Goal: Task Accomplishment & Management: Use online tool/utility

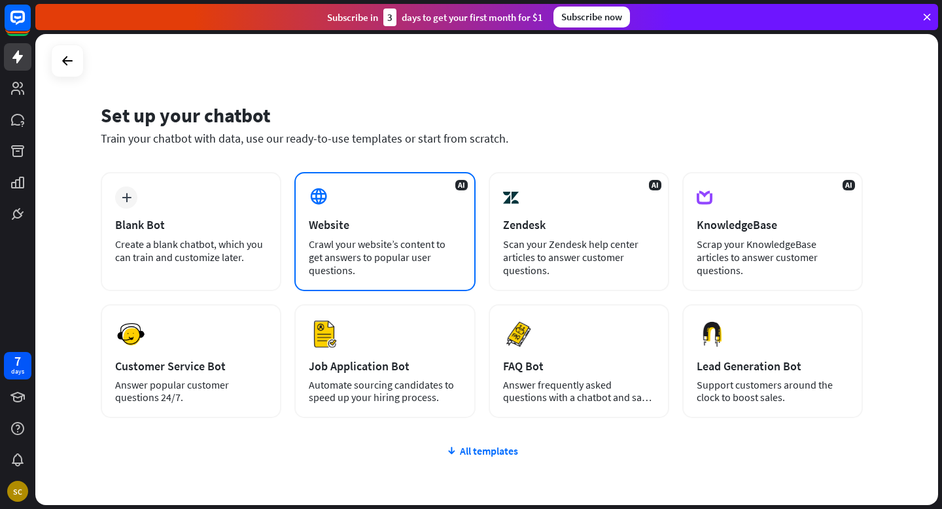
click at [378, 248] on div "Crawl your website’s content to get answers to popular user questions." at bounding box center [385, 256] width 152 height 39
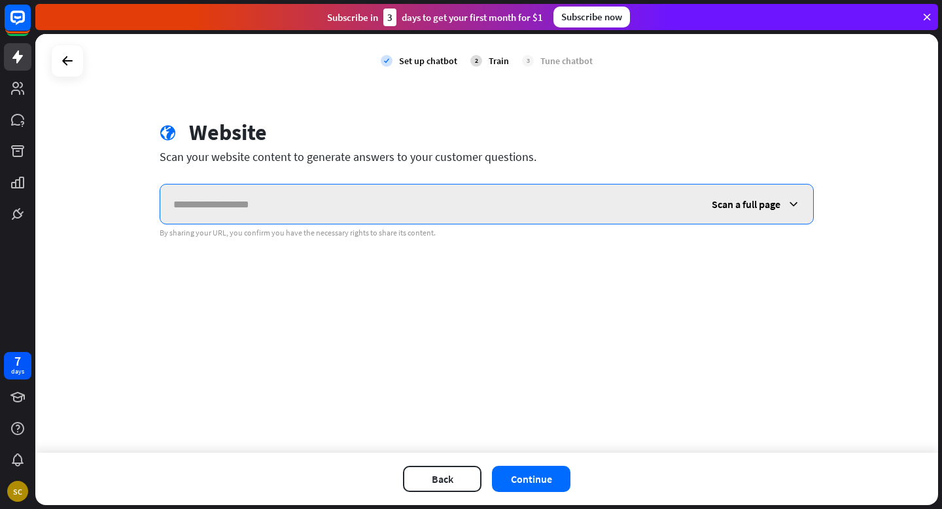
click at [414, 205] on input "text" at bounding box center [429, 203] width 538 height 39
paste input "**********"
type input "**********"
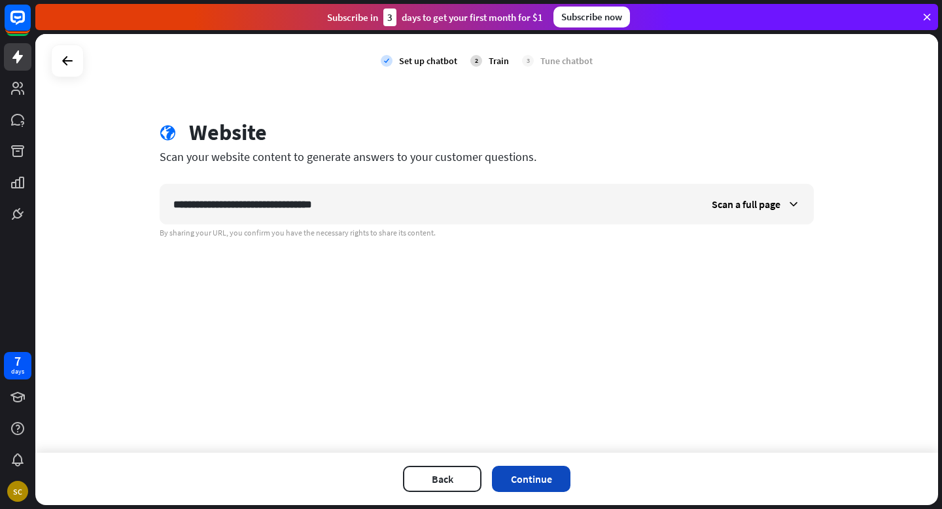
click at [526, 480] on button "Continue" at bounding box center [531, 479] width 78 height 26
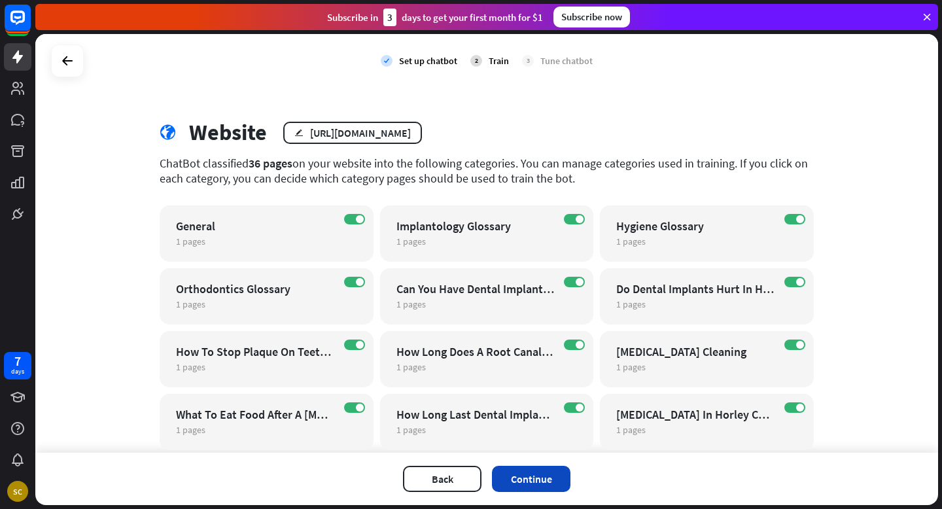
click at [540, 480] on button "Continue" at bounding box center [531, 479] width 78 height 26
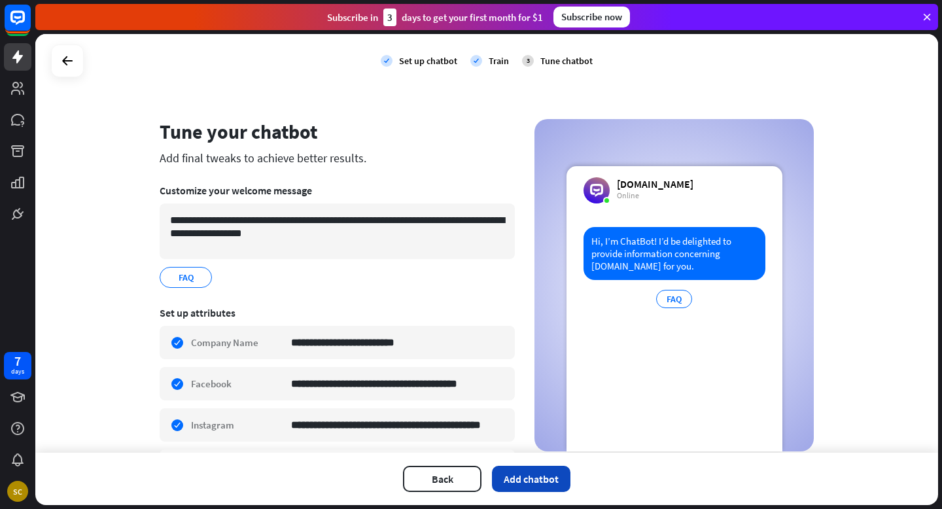
click at [541, 483] on button "Add chatbot" at bounding box center [531, 479] width 78 height 26
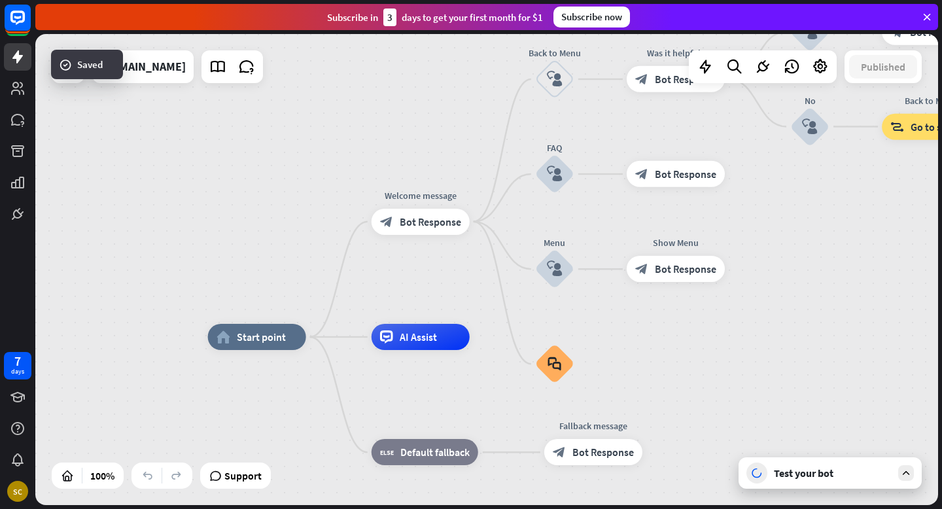
drag, startPoint x: 796, startPoint y: 268, endPoint x: 787, endPoint y: 340, distance: 72.6
click at [787, 340] on div "home_2 Start point Welcome message block_bot_response Bot Response Back to Menu…" at bounding box center [486, 269] width 902 height 471
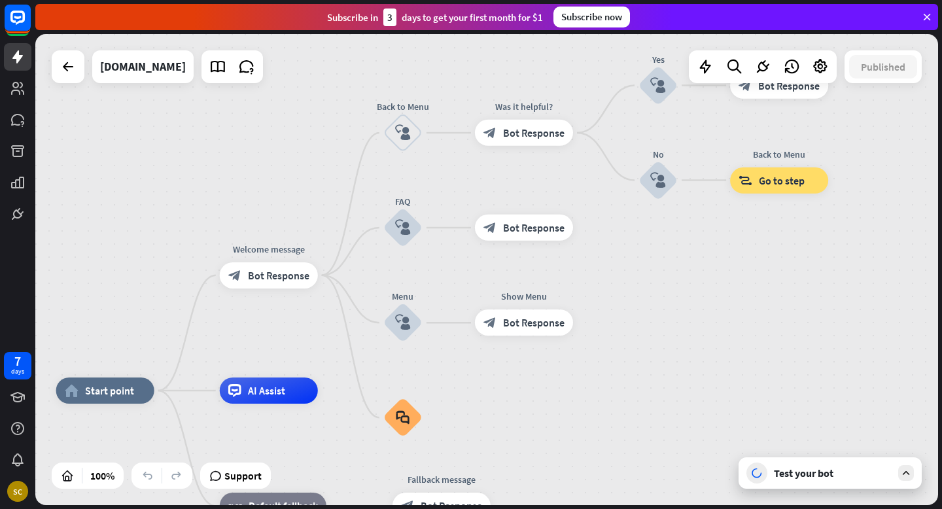
drag, startPoint x: 811, startPoint y: 245, endPoint x: 660, endPoint y: 294, distance: 158.2
click at [660, 294] on div "home_2 Start point Welcome message block_bot_response Bot Response Back to Menu…" at bounding box center [486, 269] width 902 height 471
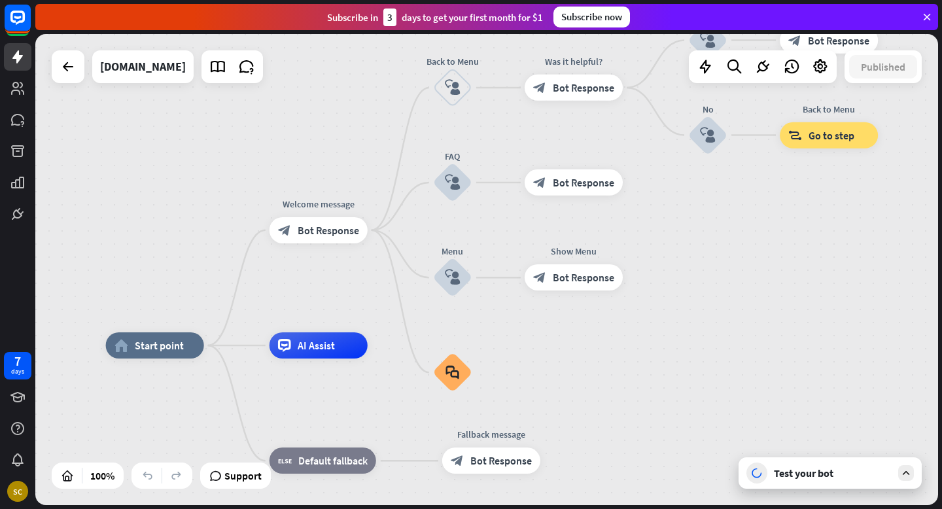
drag, startPoint x: 795, startPoint y: 239, endPoint x: 846, endPoint y: 194, distance: 68.1
click at [846, 194] on div "home_2 Start point Welcome message block_bot_response Bot Response Back to Menu…" at bounding box center [486, 269] width 902 height 471
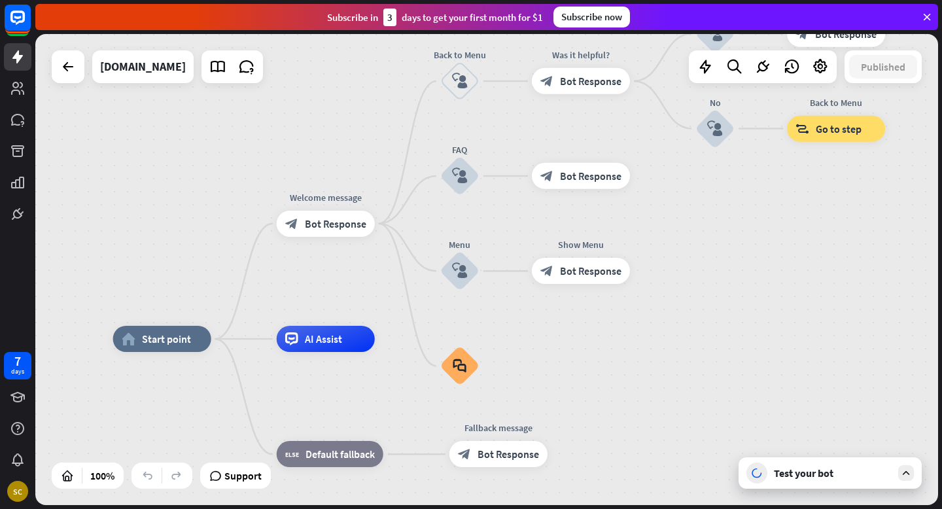
drag, startPoint x: 723, startPoint y: 313, endPoint x: 772, endPoint y: 269, distance: 66.2
click at [772, 269] on div "home_2 Start point Welcome message block_bot_response Bot Response Back to Menu…" at bounding box center [486, 269] width 902 height 471
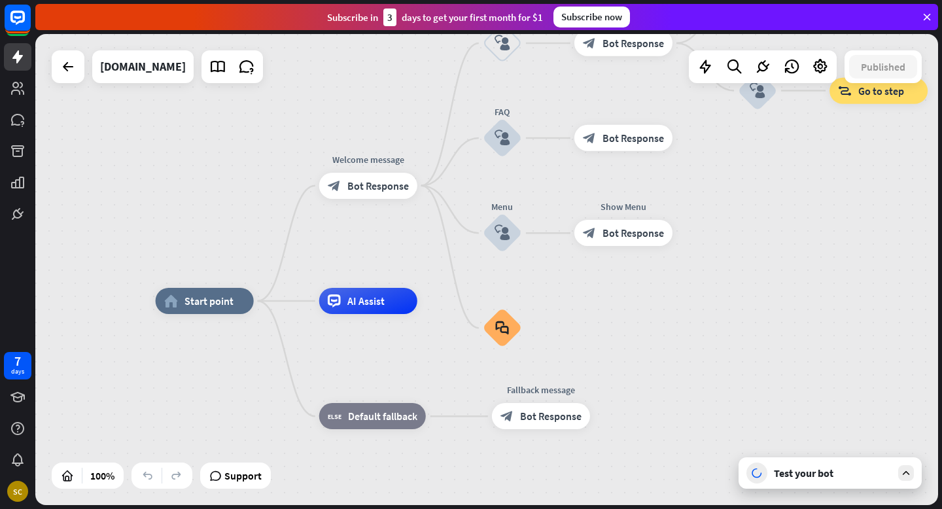
click at [851, 481] on div "Test your bot" at bounding box center [829, 472] width 183 height 31
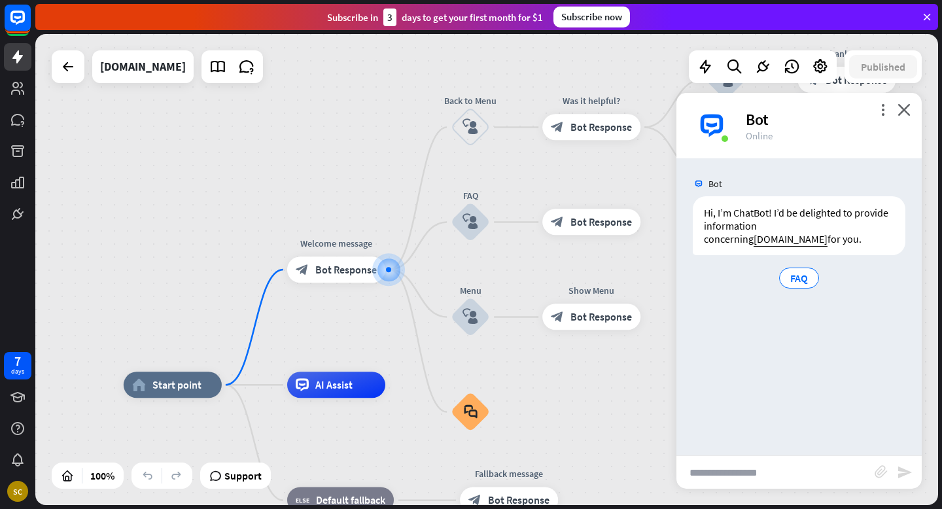
click at [725, 469] on input "text" at bounding box center [775, 472] width 198 height 33
type input "**********"
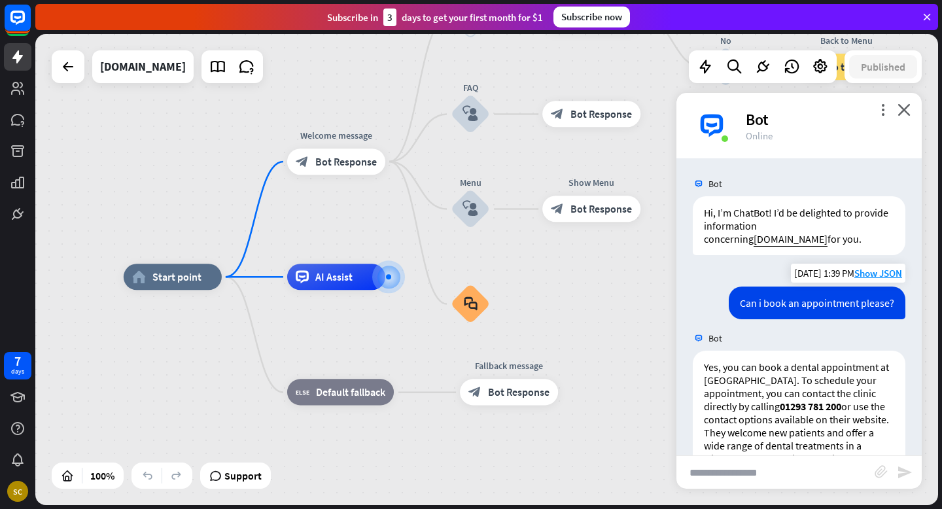
scroll to position [92, 0]
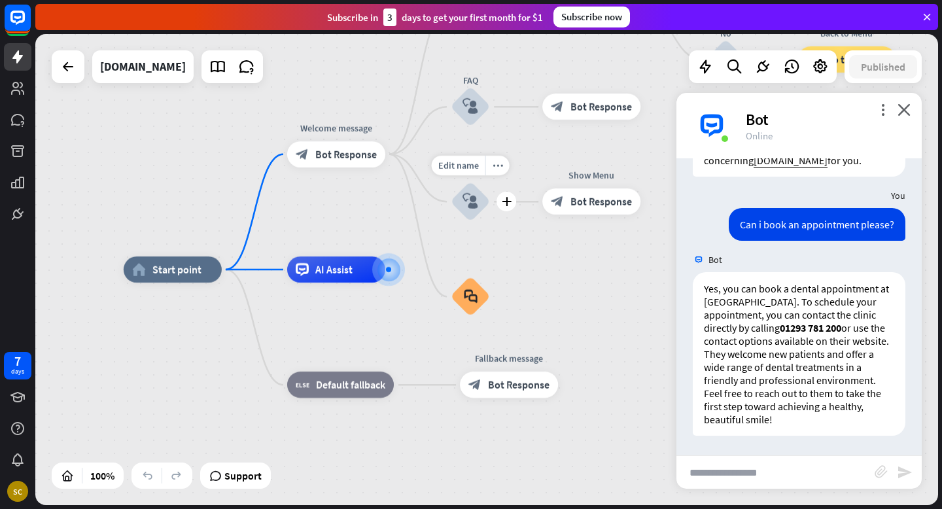
click at [468, 202] on icon "block_user_input" at bounding box center [470, 202] width 16 height 16
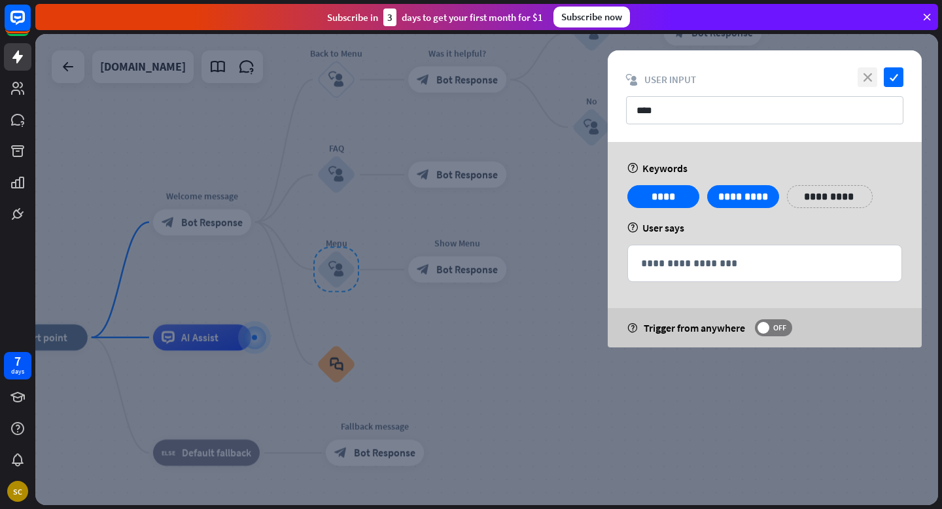
click at [867, 84] on icon "close" at bounding box center [867, 77] width 20 height 20
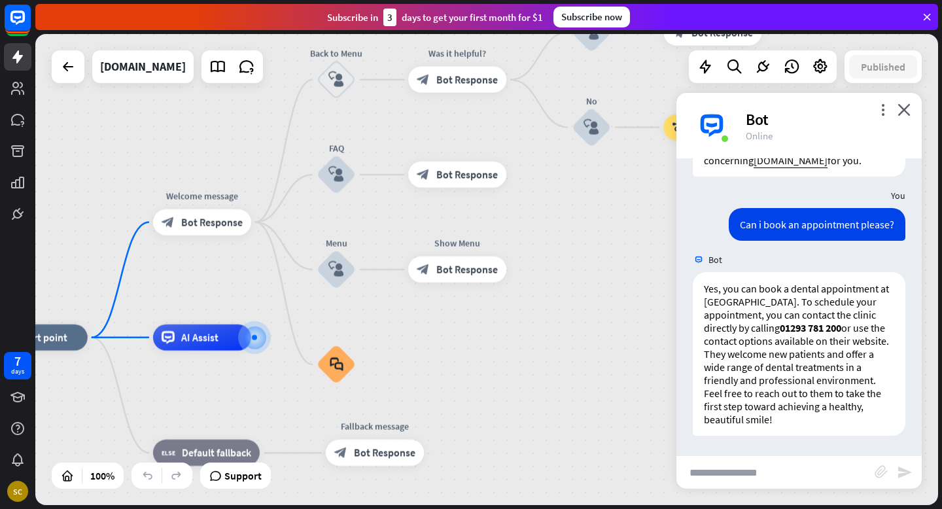
click at [903, 117] on div "Bot" at bounding box center [825, 119] width 160 height 20
click at [910, 111] on icon "close" at bounding box center [903, 109] width 13 height 12
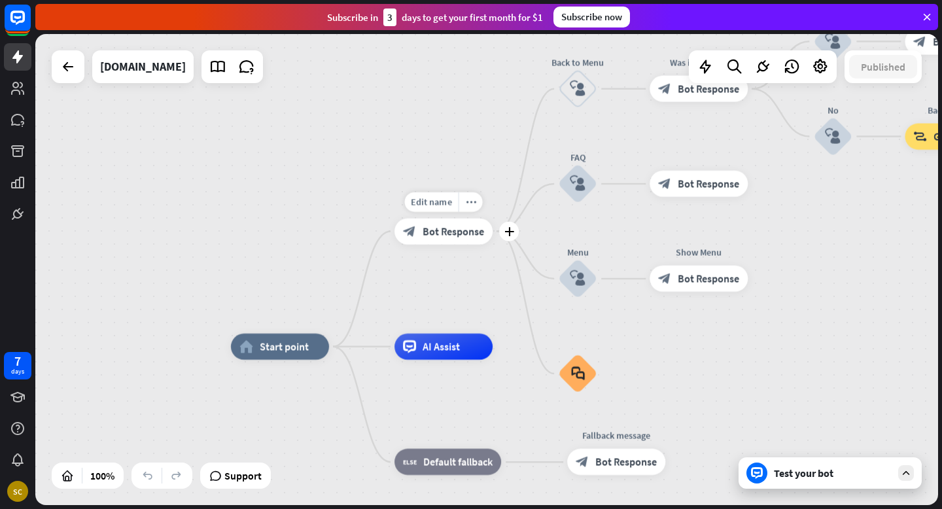
click at [439, 231] on span "Bot Response" at bounding box center [452, 230] width 61 height 13
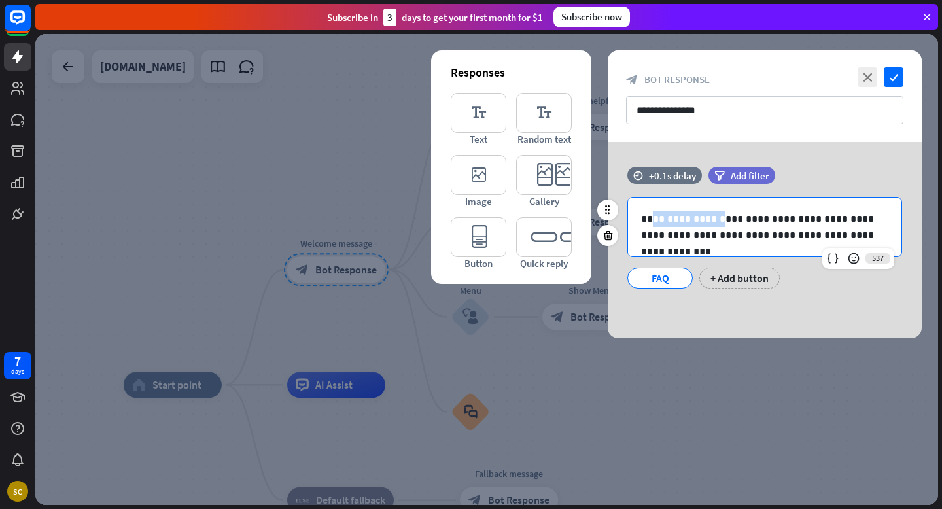
drag, startPoint x: 708, startPoint y: 219, endPoint x: 651, endPoint y: 217, distance: 57.6
click at [651, 217] on p "**********" at bounding box center [764, 227] width 247 height 33
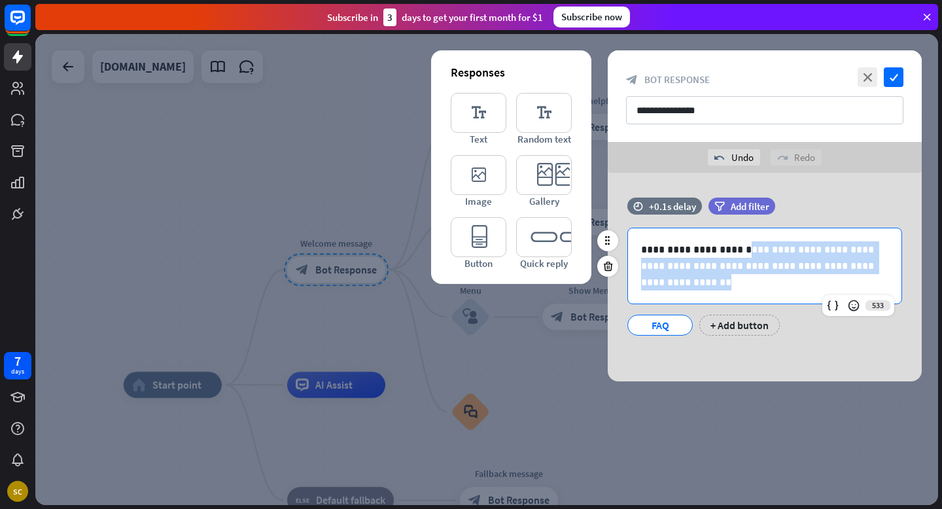
drag, startPoint x: 745, startPoint y: 282, endPoint x: 731, endPoint y: 245, distance: 39.7
click at [731, 245] on p "**********" at bounding box center [764, 265] width 247 height 49
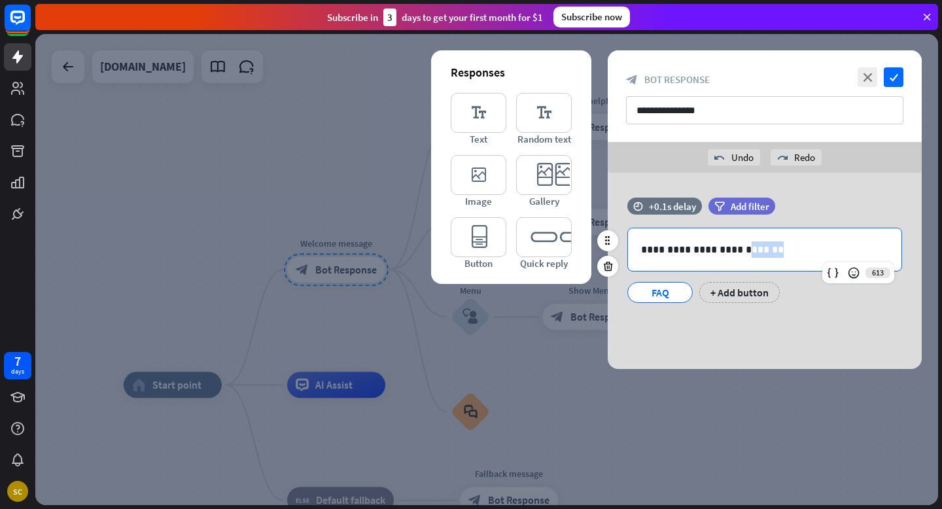
drag, startPoint x: 762, startPoint y: 254, endPoint x: 732, endPoint y: 252, distance: 30.1
click at [732, 252] on p "**********" at bounding box center [764, 249] width 247 height 16
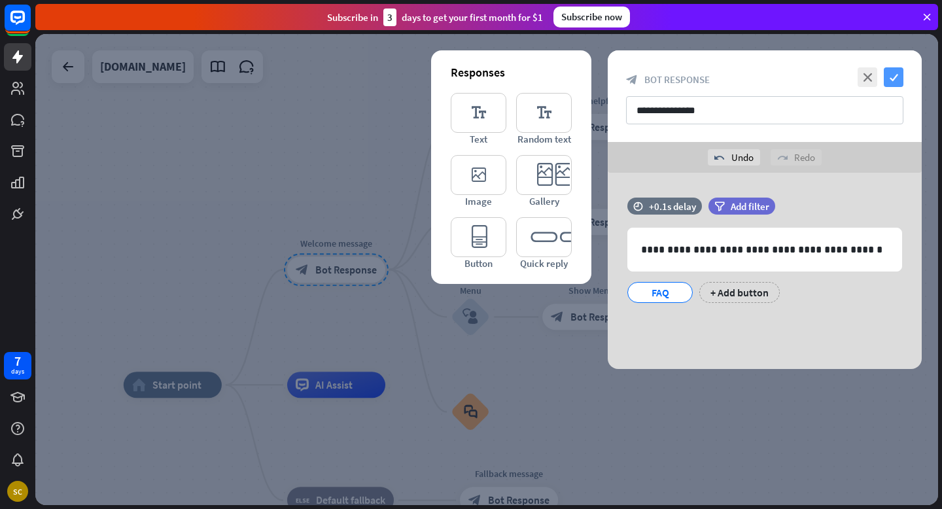
click at [894, 81] on icon "check" at bounding box center [893, 77] width 20 height 20
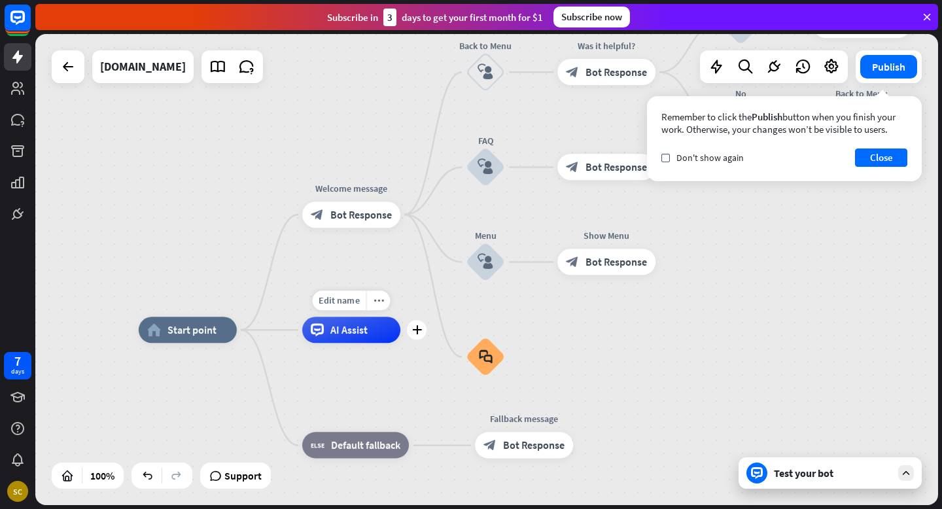
click at [375, 336] on div "AI Assist" at bounding box center [351, 329] width 98 height 26
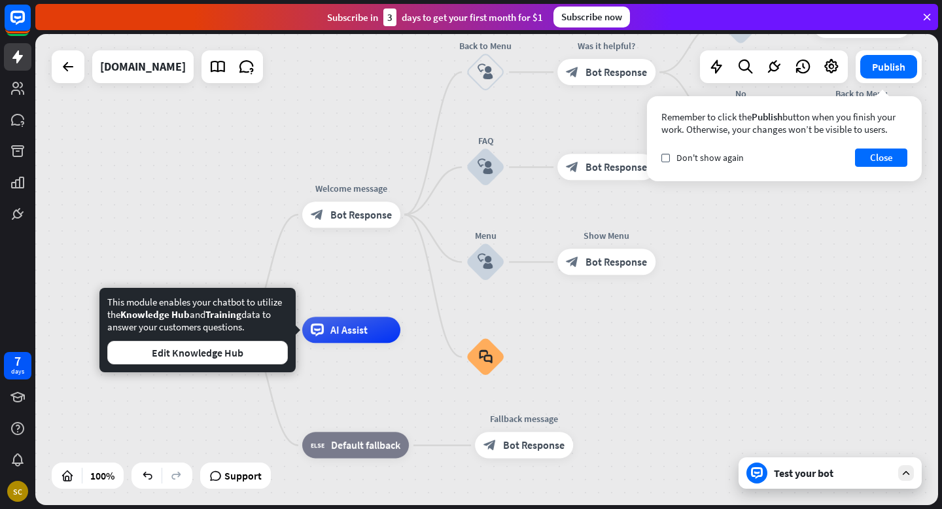
click at [372, 146] on div "home_2 Start point Welcome message block_bot_response Bot Response Back to Menu…" at bounding box center [486, 269] width 902 height 471
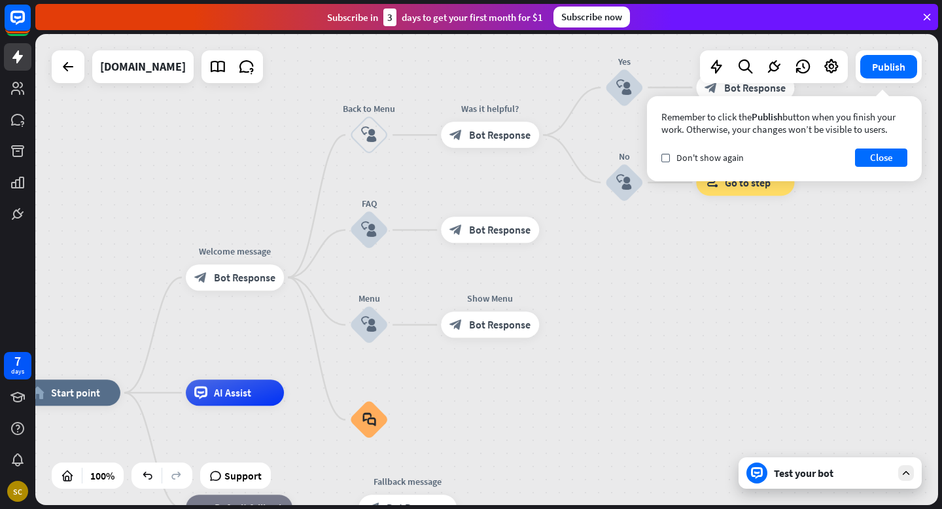
drag, startPoint x: 411, startPoint y: 281, endPoint x: 294, endPoint y: 343, distance: 131.9
click at [294, 343] on div "home_2 Start point Welcome message block_bot_response Bot Response Back to Menu…" at bounding box center [486, 269] width 902 height 471
click at [367, 137] on icon "block_user_input" at bounding box center [369, 135] width 16 height 16
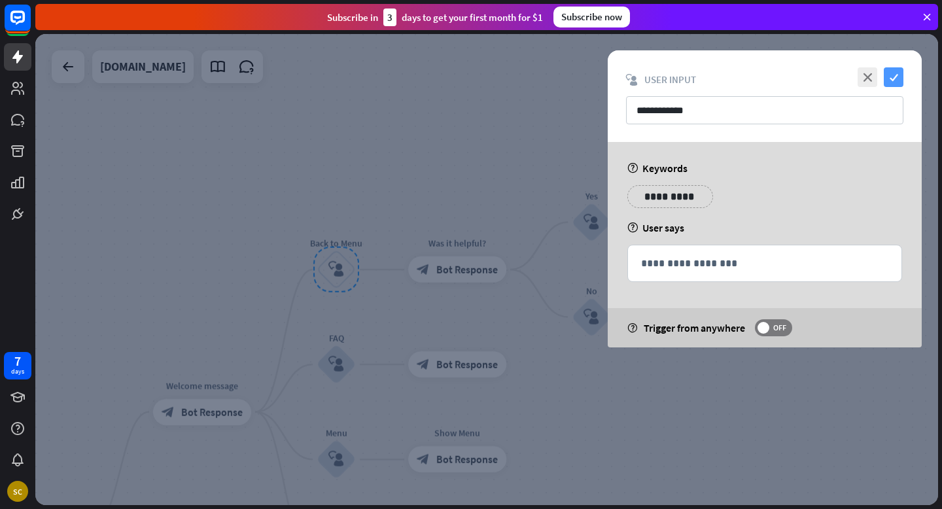
click at [896, 80] on icon "check" at bounding box center [893, 77] width 20 height 20
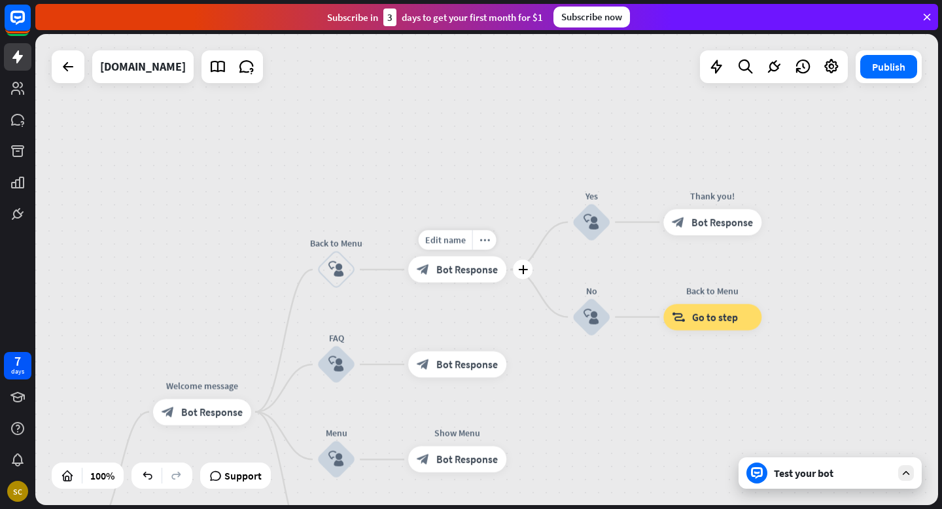
click at [464, 268] on span "Bot Response" at bounding box center [466, 269] width 61 height 13
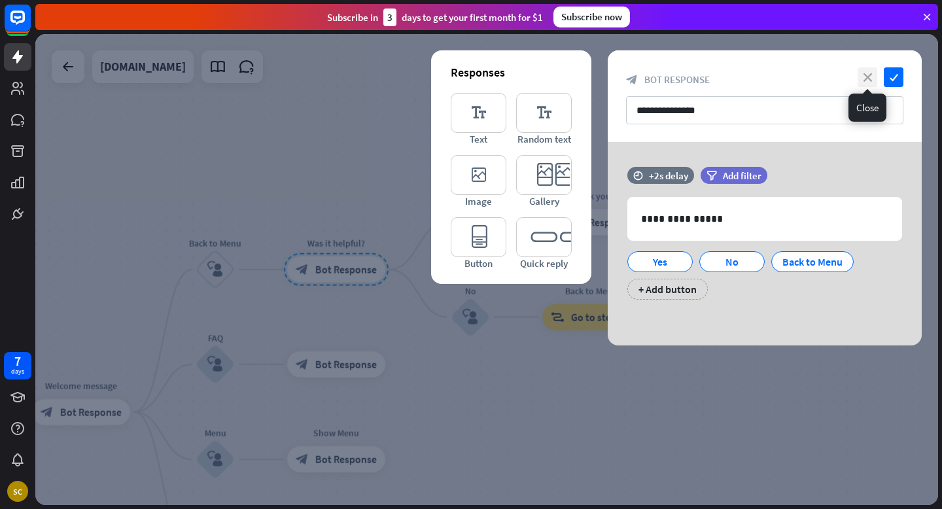
click at [873, 78] on icon "close" at bounding box center [867, 77] width 20 height 20
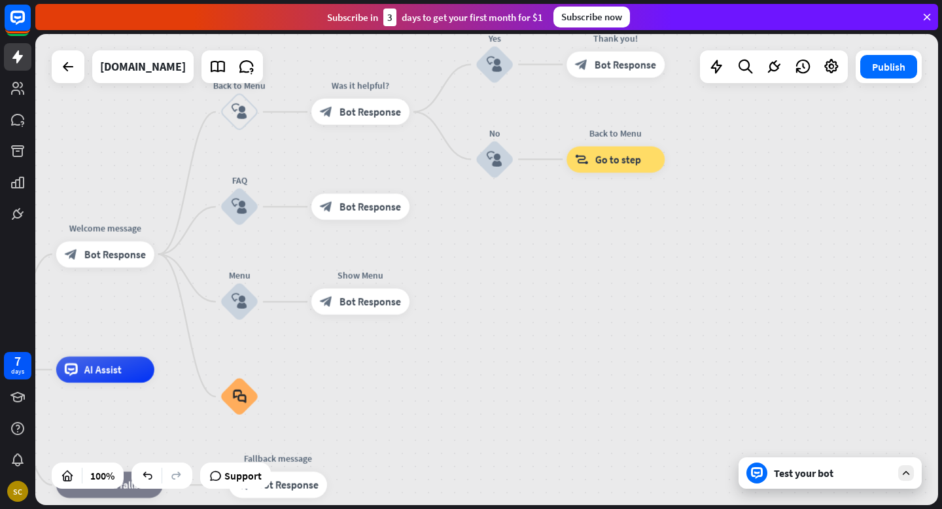
drag, startPoint x: 418, startPoint y: 373, endPoint x: 444, endPoint y: 213, distance: 162.2
click at [444, 213] on div "home_2 Start point Welcome message block_bot_response Bot Response Back to Menu…" at bounding box center [486, 269] width 902 height 471
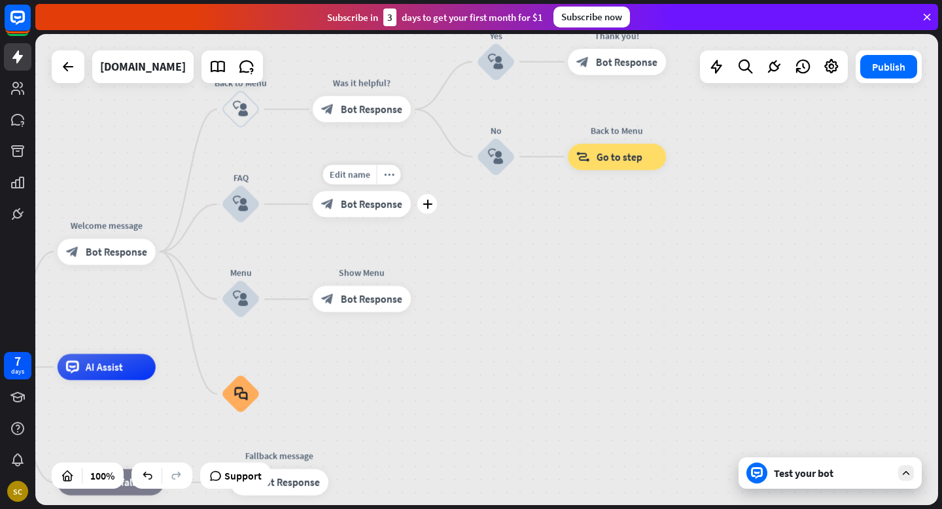
click at [371, 197] on span "Bot Response" at bounding box center [371, 203] width 61 height 13
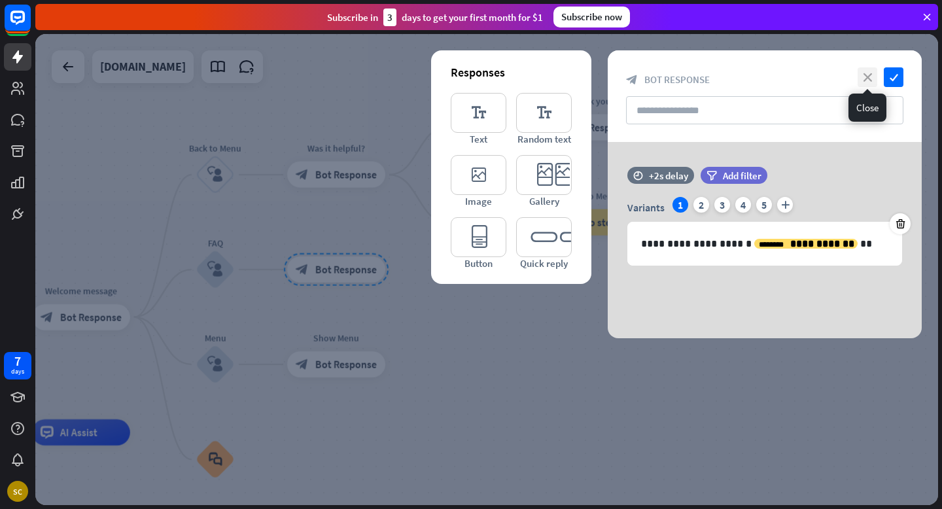
click at [868, 80] on icon "close" at bounding box center [867, 77] width 20 height 20
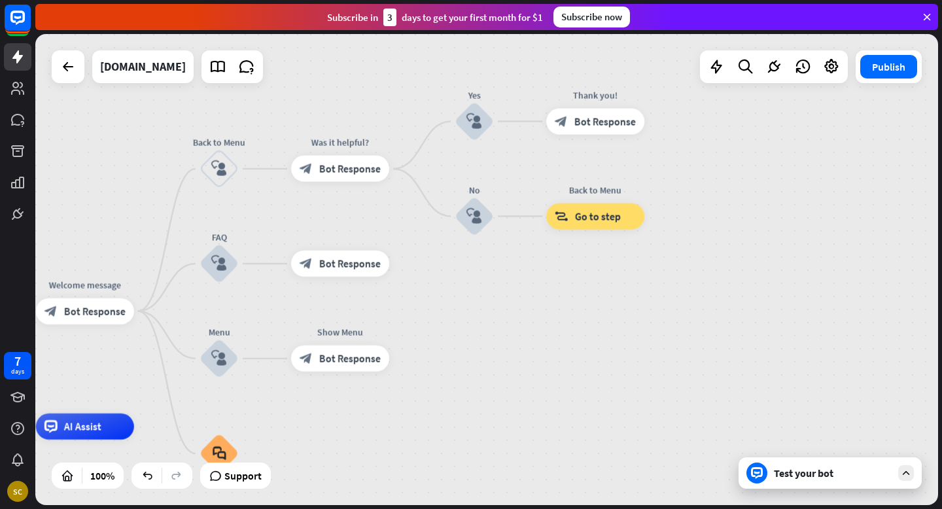
drag, startPoint x: 536, startPoint y: 398, endPoint x: 662, endPoint y: 305, distance: 156.8
click at [662, 305] on div "home_2 Start point Welcome message block_bot_response Bot Response Back to Menu…" at bounding box center [486, 269] width 902 height 471
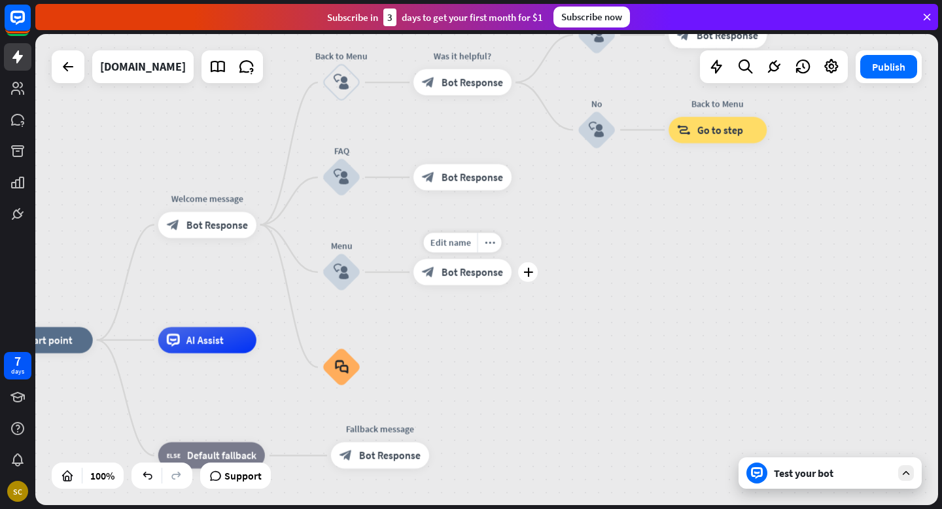
click at [483, 281] on div "block_bot_response Bot Response" at bounding box center [462, 272] width 98 height 26
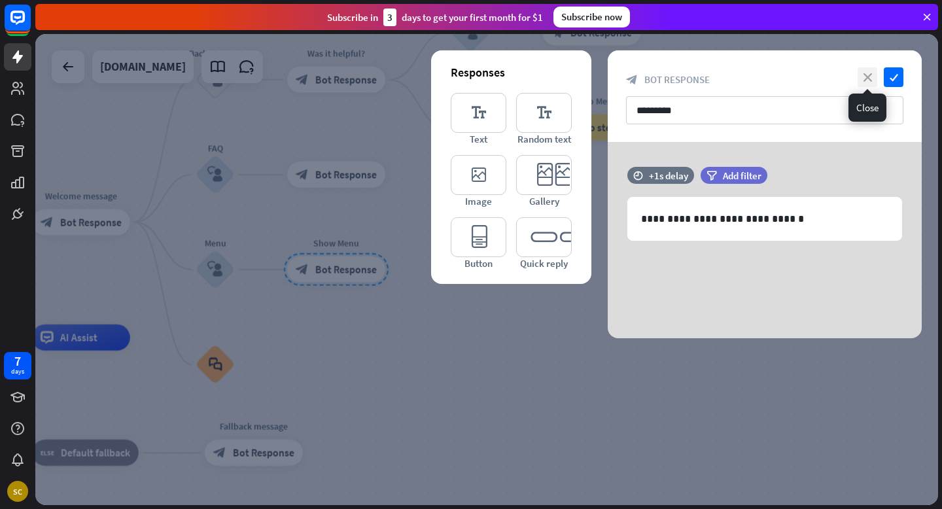
click at [861, 73] on icon "close" at bounding box center [867, 77] width 20 height 20
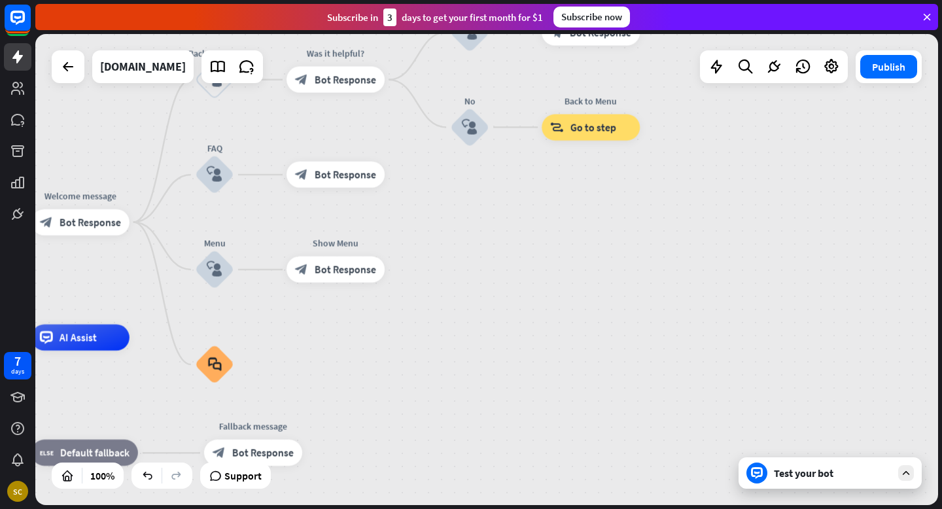
drag, startPoint x: 677, startPoint y: 317, endPoint x: 821, endPoint y: 388, distance: 160.0
click at [821, 388] on div "home_2 Start point Welcome message block_bot_response Bot Response Back to Menu…" at bounding box center [486, 269] width 902 height 471
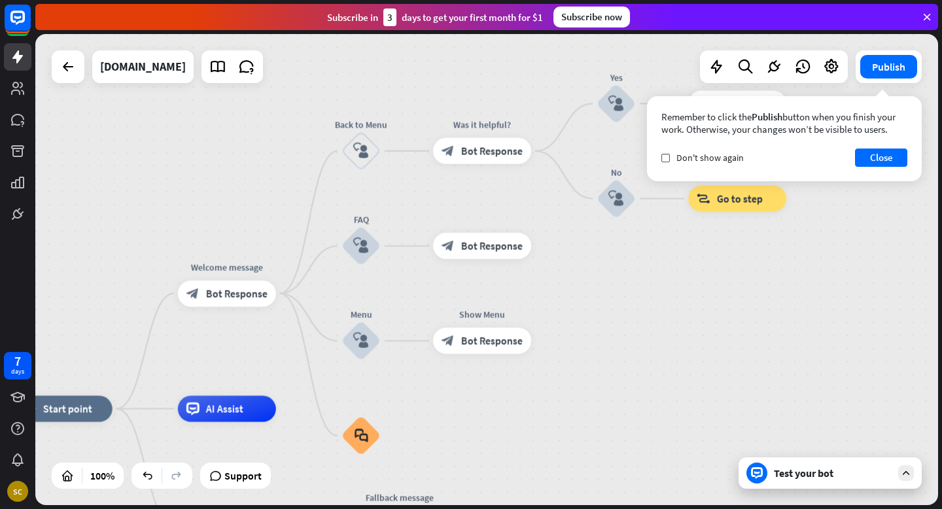
drag, startPoint x: 666, startPoint y: 311, endPoint x: 802, endPoint y: 311, distance: 136.0
click at [802, 311] on div "home_2 Start point Welcome message block_bot_response Bot Response Back to Menu…" at bounding box center [486, 269] width 902 height 471
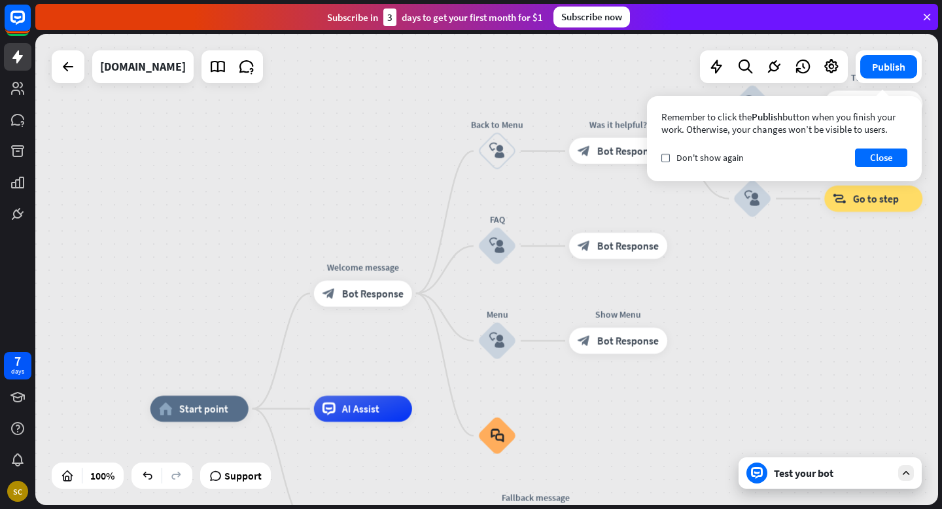
click at [901, 481] on div "Test your bot" at bounding box center [829, 472] width 183 height 31
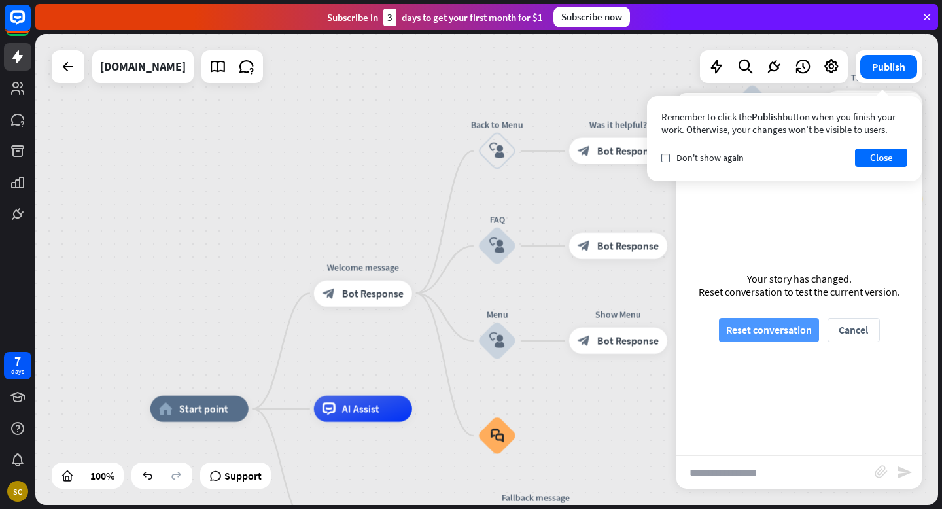
click at [780, 337] on button "Reset conversation" at bounding box center [769, 330] width 100 height 24
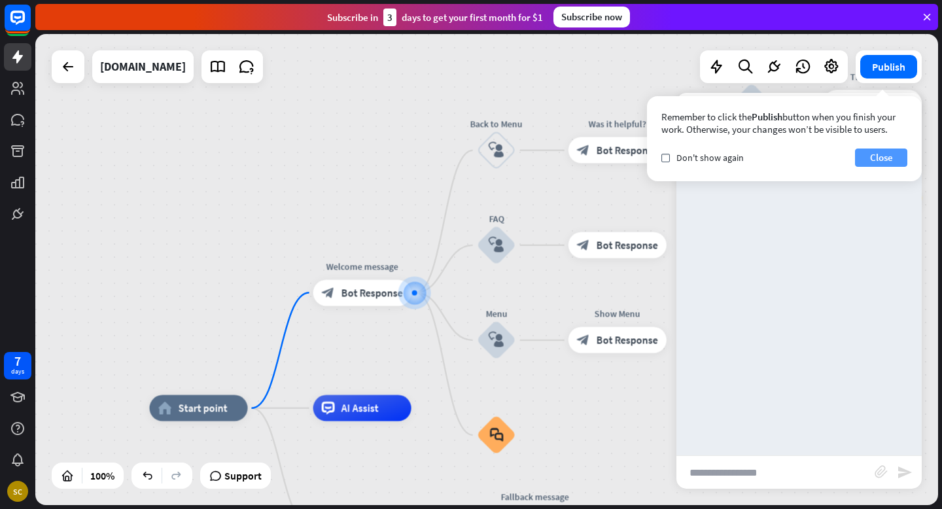
click at [893, 159] on button "Close" at bounding box center [881, 157] width 52 height 18
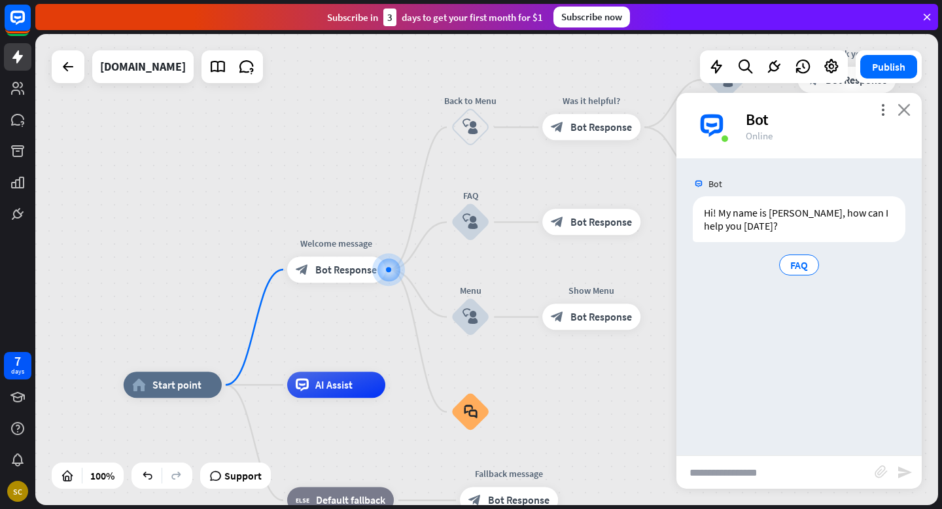
click at [910, 114] on icon "close" at bounding box center [903, 109] width 13 height 12
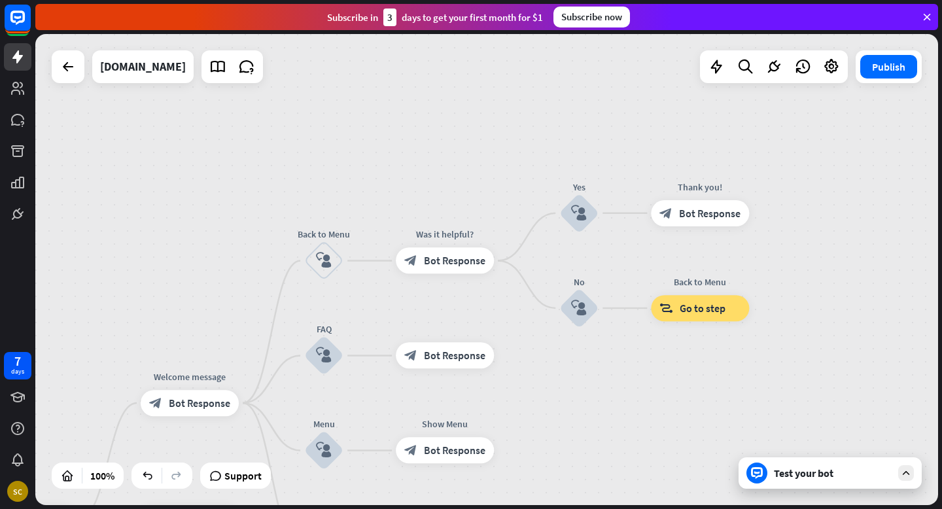
drag, startPoint x: 694, startPoint y: 257, endPoint x: 531, endPoint y: 386, distance: 208.1
click at [531, 386] on div "home_2 Start point Welcome message block_bot_response Bot Response Back to Menu…" at bounding box center [486, 269] width 902 height 471
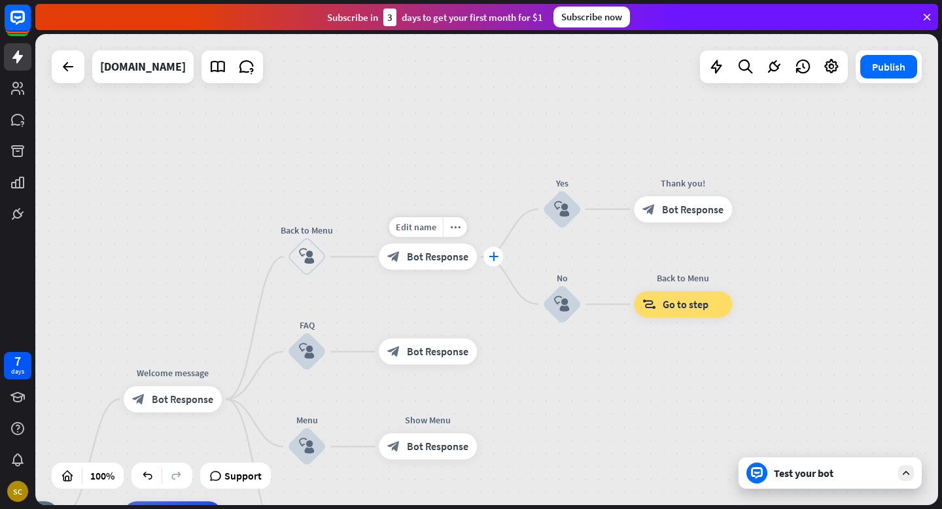
click at [494, 263] on div "plus" at bounding box center [493, 257] width 20 height 20
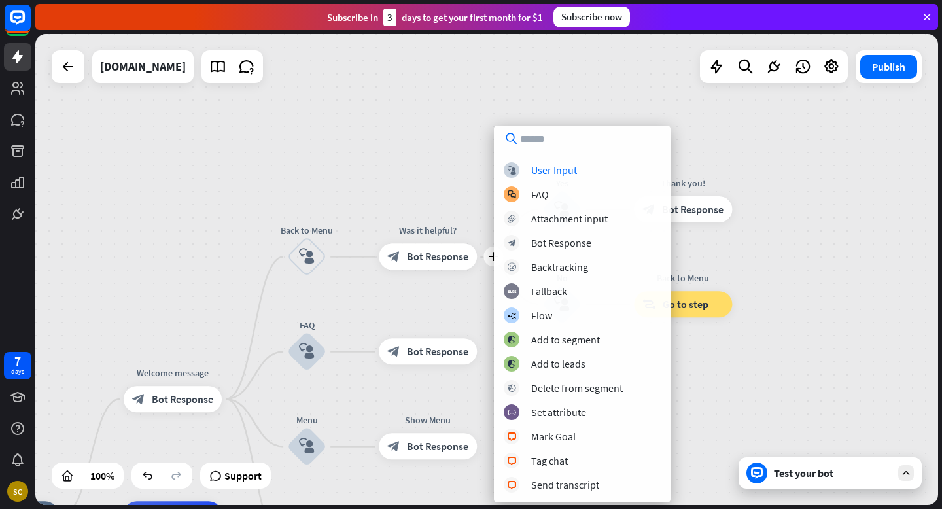
click at [421, 169] on div "home_2 Start point Welcome message block_bot_response Bot Response Back to Menu…" at bounding box center [486, 269] width 902 height 471
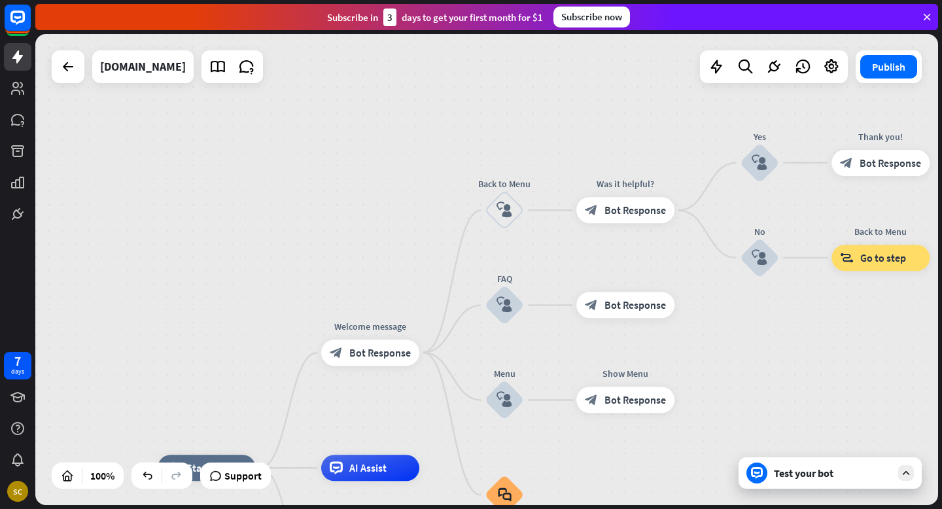
drag, startPoint x: 418, startPoint y: 169, endPoint x: 628, endPoint y: 120, distance: 215.4
click at [628, 120] on div "home_2 Start point Welcome message block_bot_response Bot Response Back to Menu…" at bounding box center [486, 269] width 902 height 471
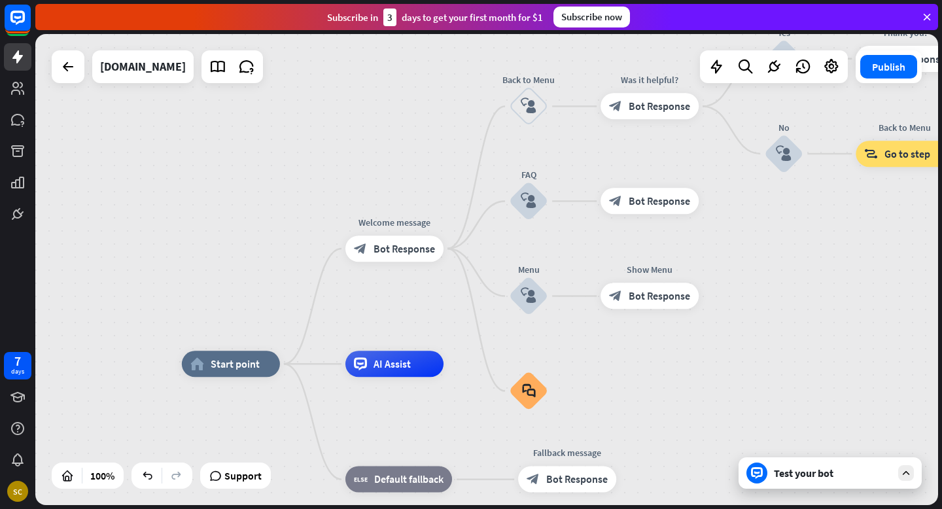
drag, startPoint x: 474, startPoint y: 151, endPoint x: 464, endPoint y: 26, distance: 125.9
click at [464, 26] on div "close Product Help First steps Get started with ChatBot Help Center Follow step…" at bounding box center [488, 254] width 906 height 509
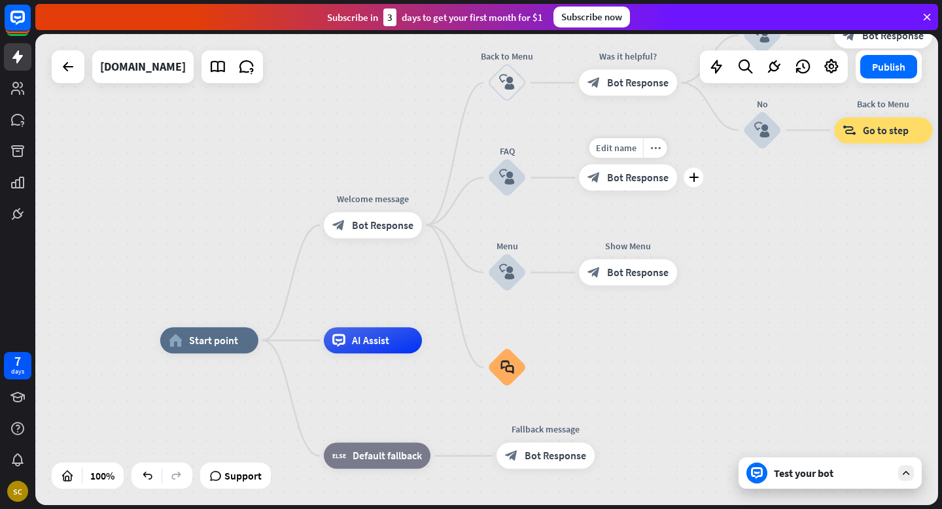
drag, startPoint x: 616, startPoint y: 282, endPoint x: 558, endPoint y: 165, distance: 130.1
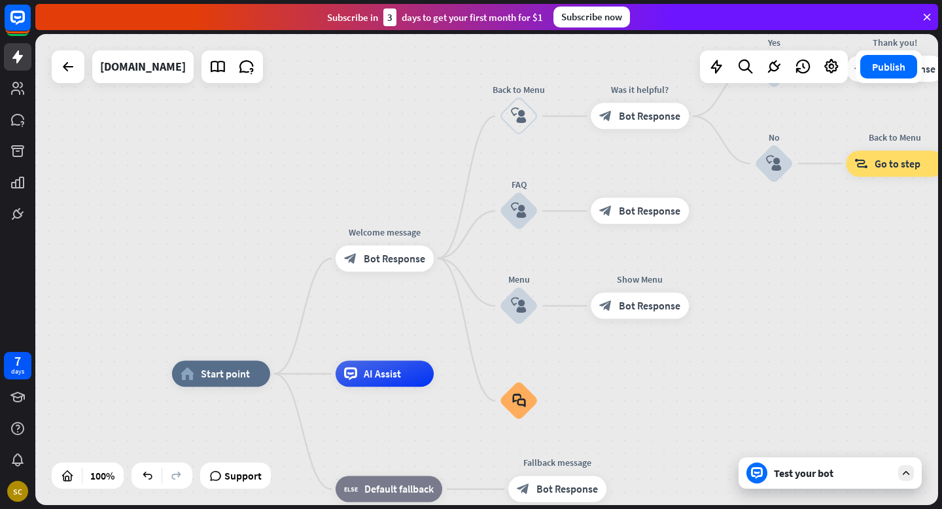
drag, startPoint x: 805, startPoint y: 306, endPoint x: 818, endPoint y: 343, distance: 39.5
click at [818, 343] on div "home_2 Start point Welcome message block_bot_response Bot Response Back to Menu…" at bounding box center [486, 269] width 902 height 471
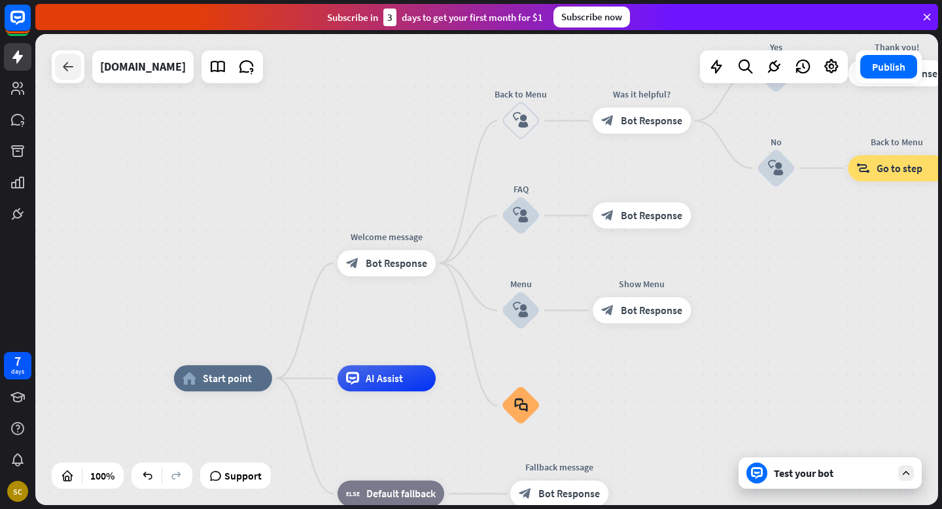
click at [67, 74] on icon at bounding box center [68, 67] width 16 height 16
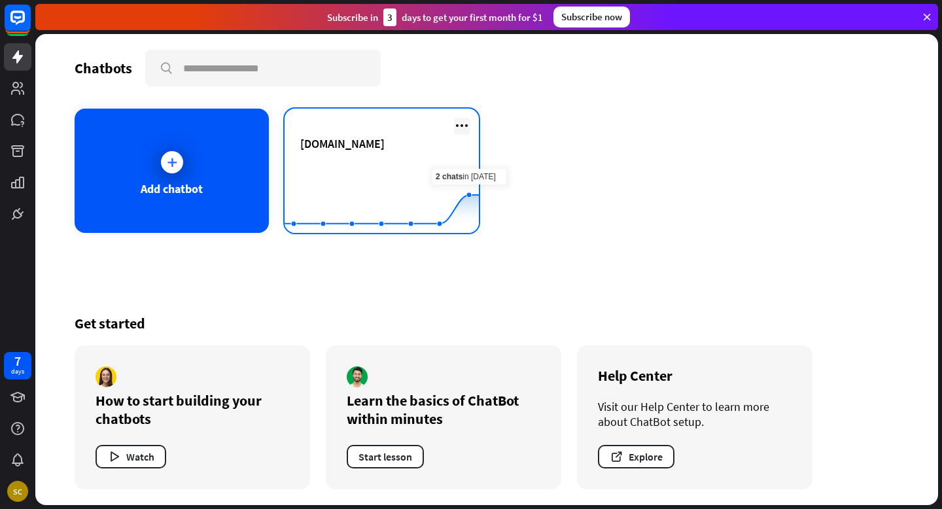
click at [465, 122] on icon at bounding box center [462, 126] width 16 height 16
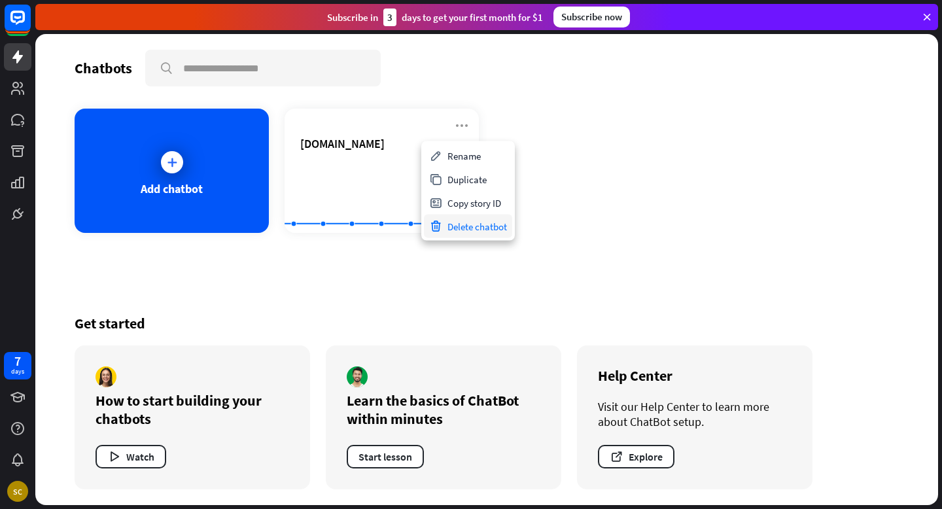
click at [481, 228] on div "Delete chatbot" at bounding box center [468, 226] width 88 height 24
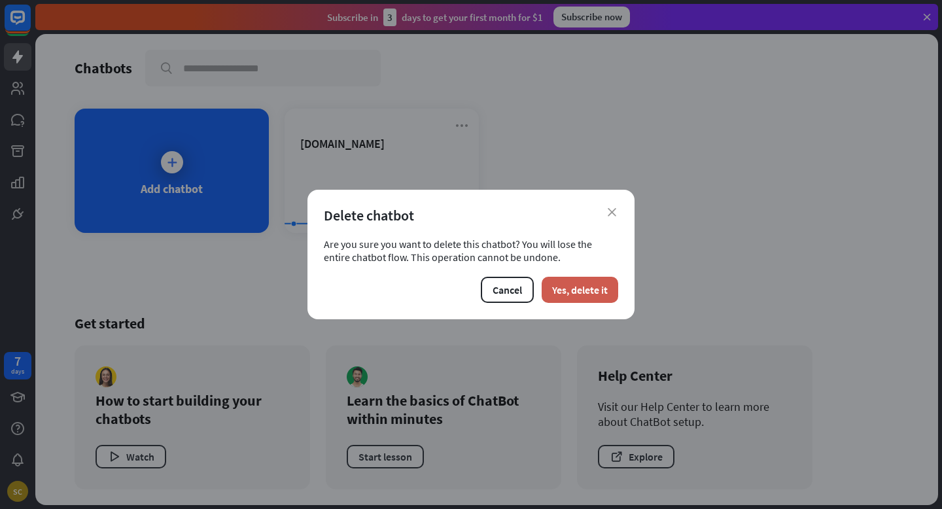
click at [562, 286] on button "Yes, delete it" at bounding box center [579, 290] width 77 height 26
